Goal: Information Seeking & Learning: Learn about a topic

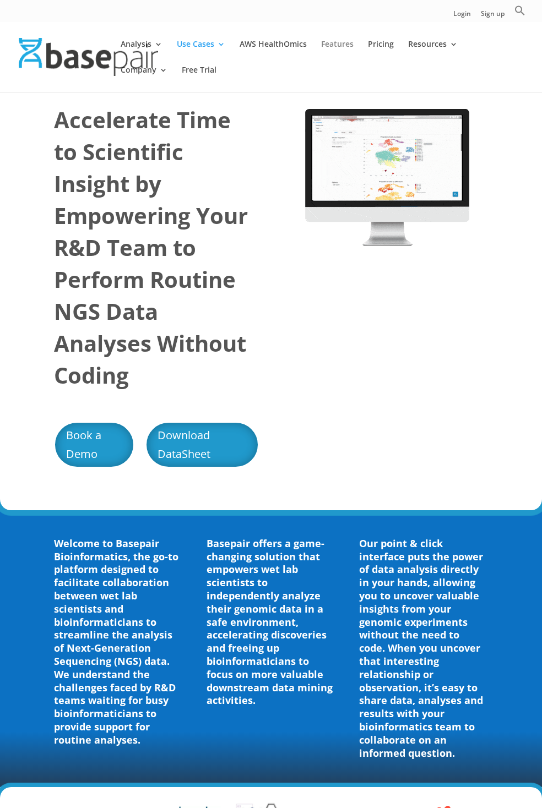
click at [337, 53] on link "Features" at bounding box center [337, 53] width 32 height 26
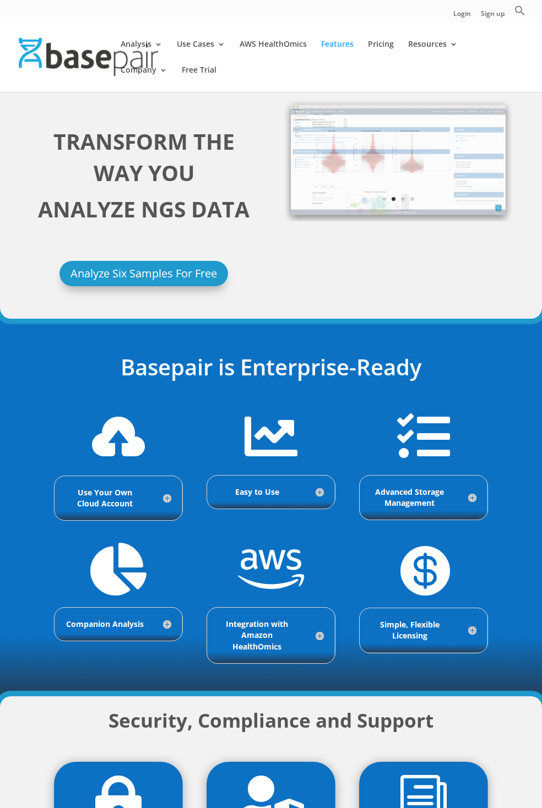
click at [270, 492] on span "Easy to Use" at bounding box center [257, 492] width 44 height 10
